Goal: Information Seeking & Learning: Learn about a topic

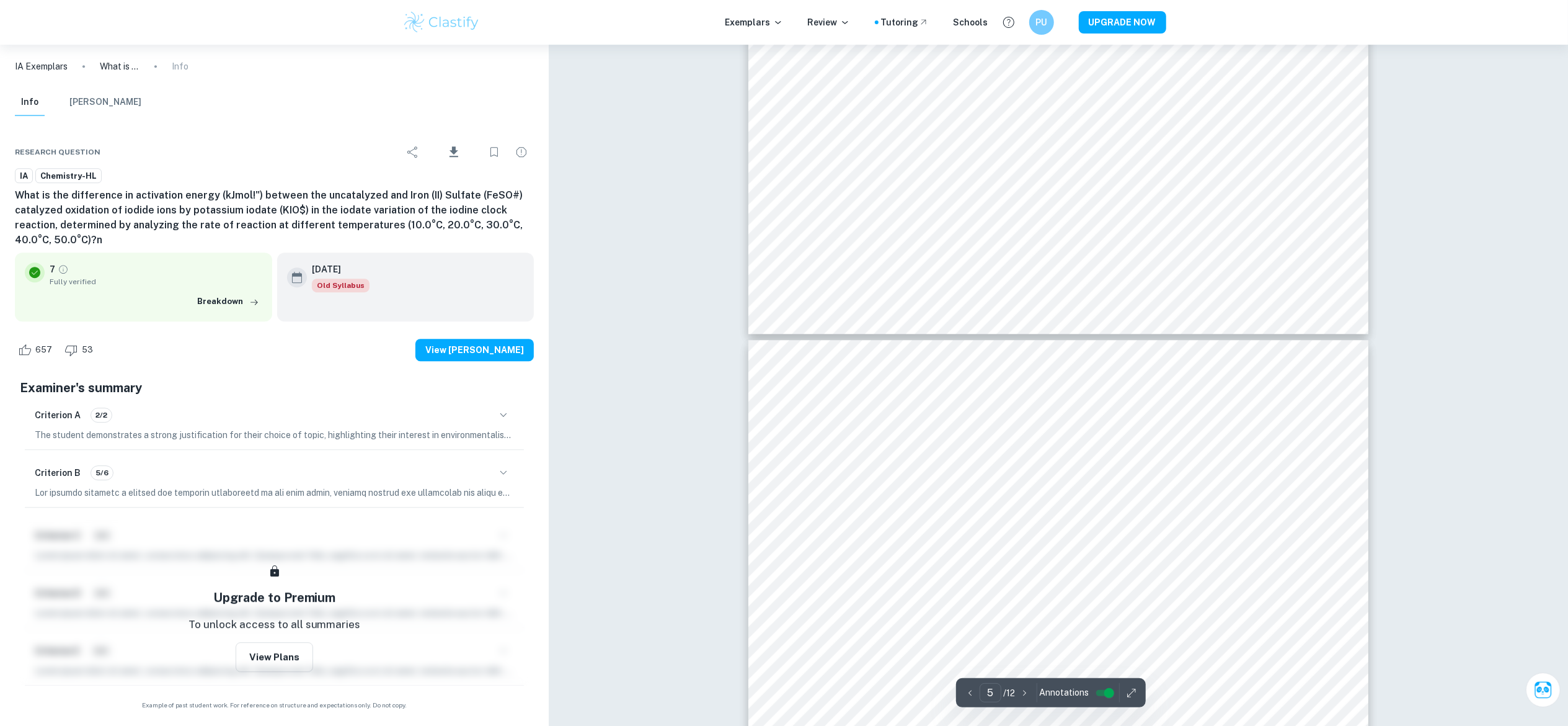
scroll to position [3460, 0]
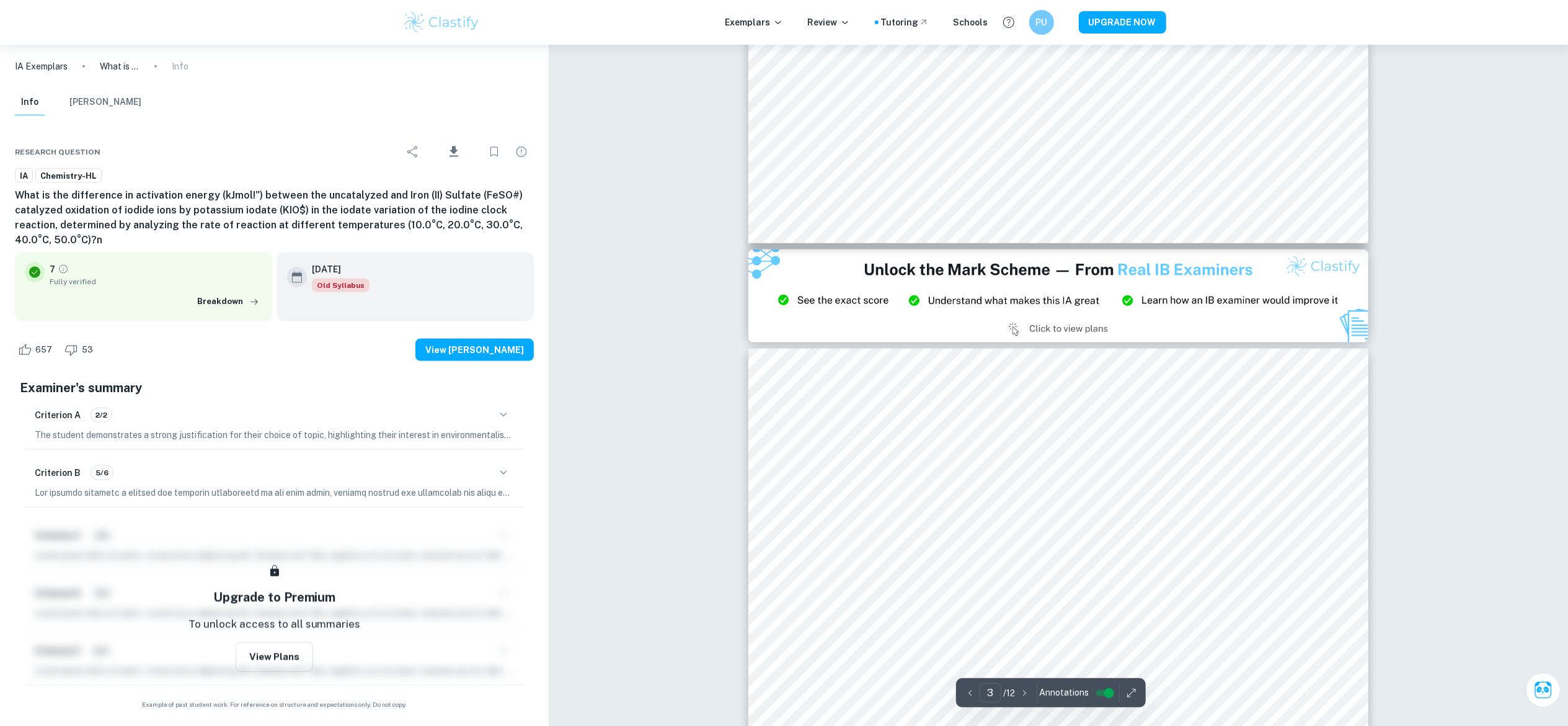
type input "2"
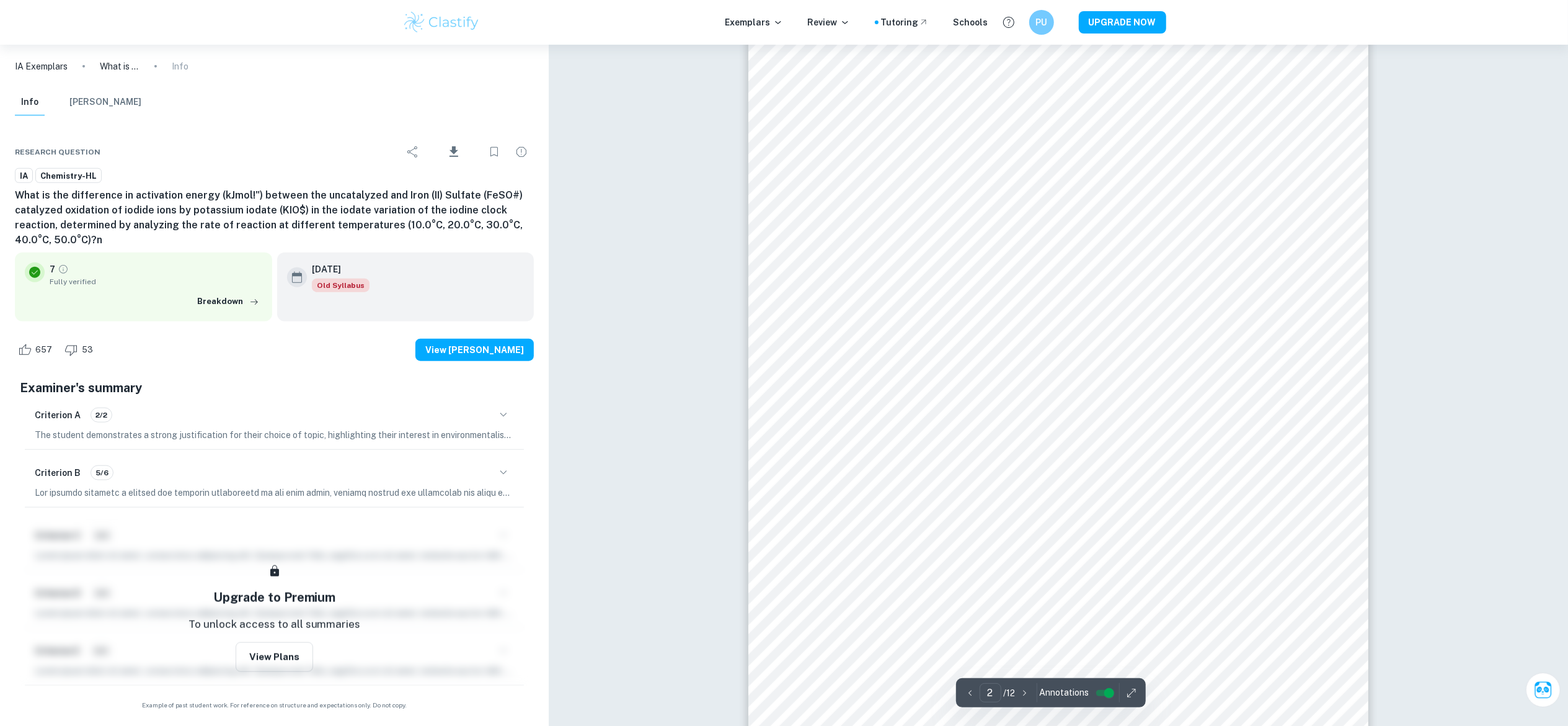
scroll to position [1504, 0]
